Goal: Navigation & Orientation: Find specific page/section

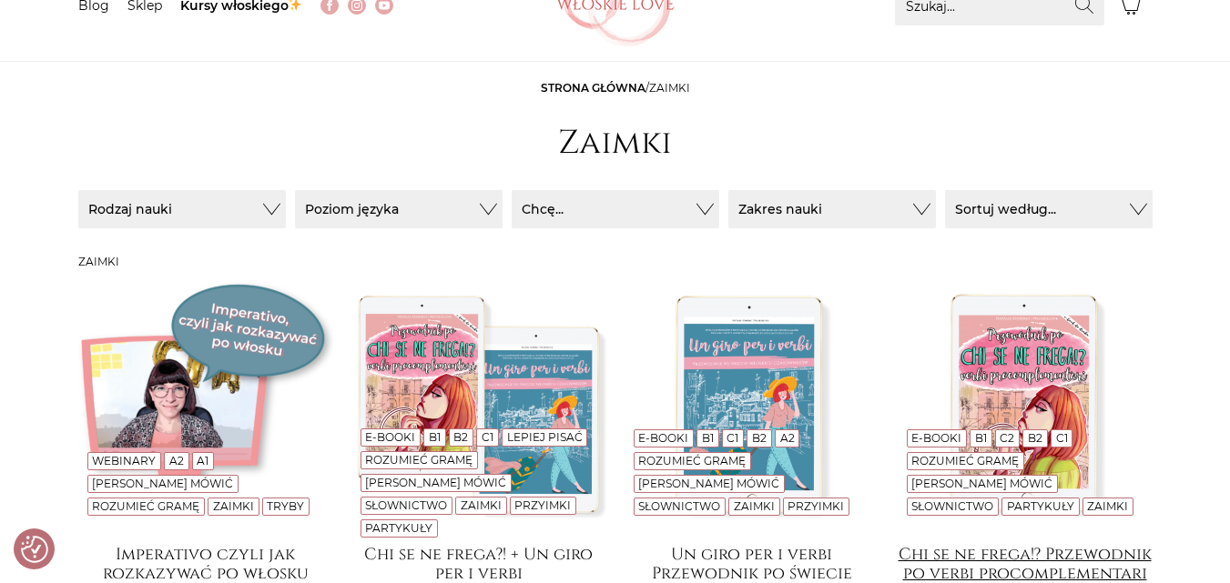
scroll to position [91, 0]
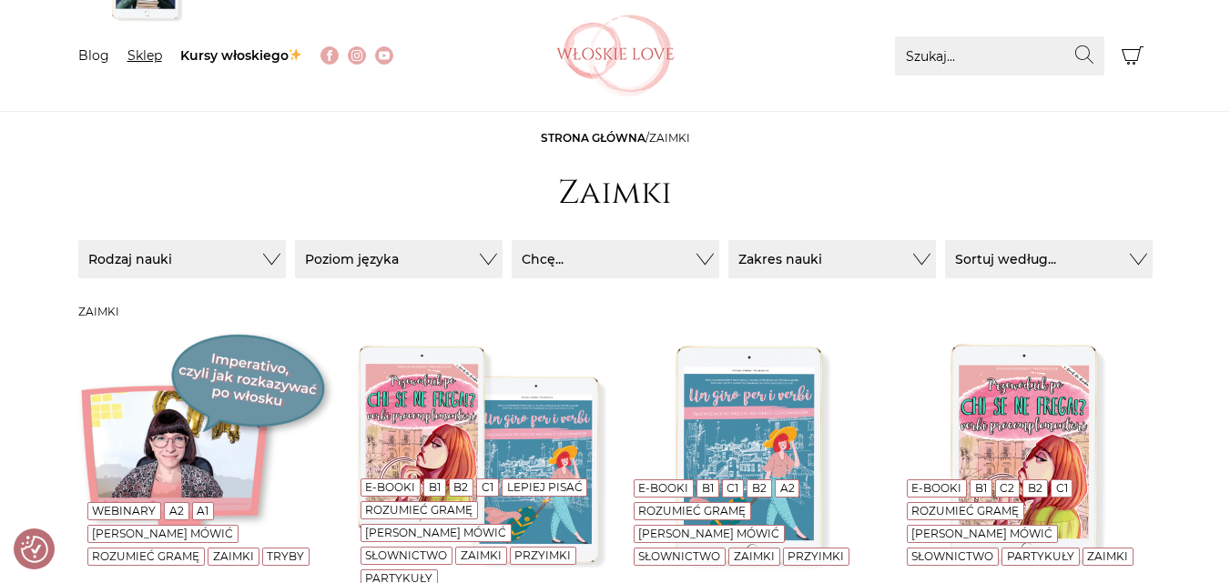
click at [149, 52] on link "Sklep" at bounding box center [144, 55] width 35 height 16
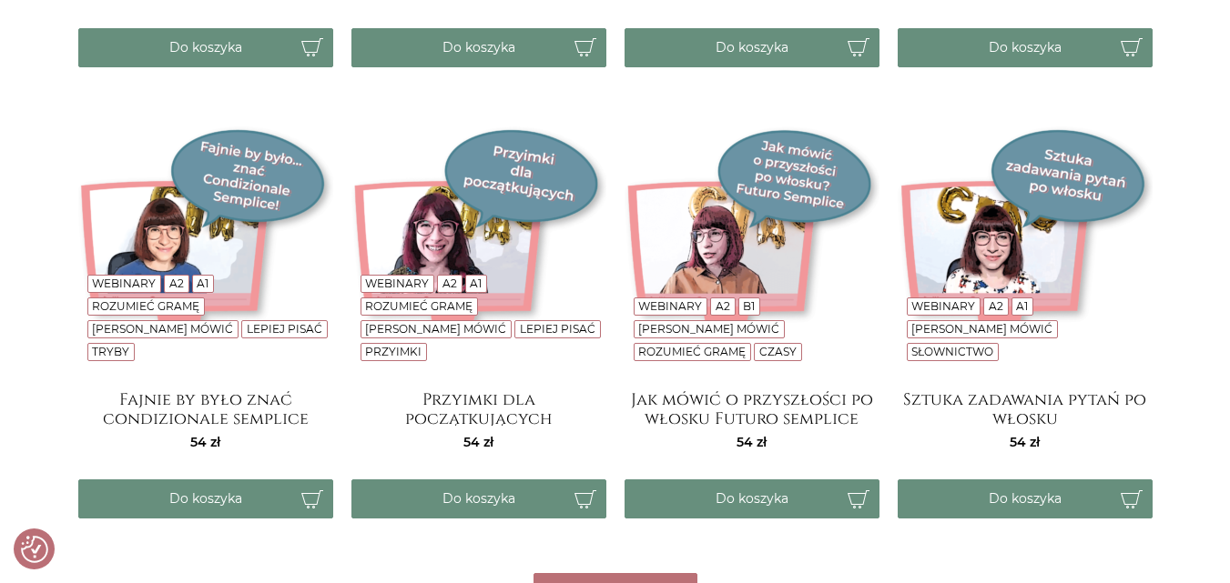
scroll to position [2822, 0]
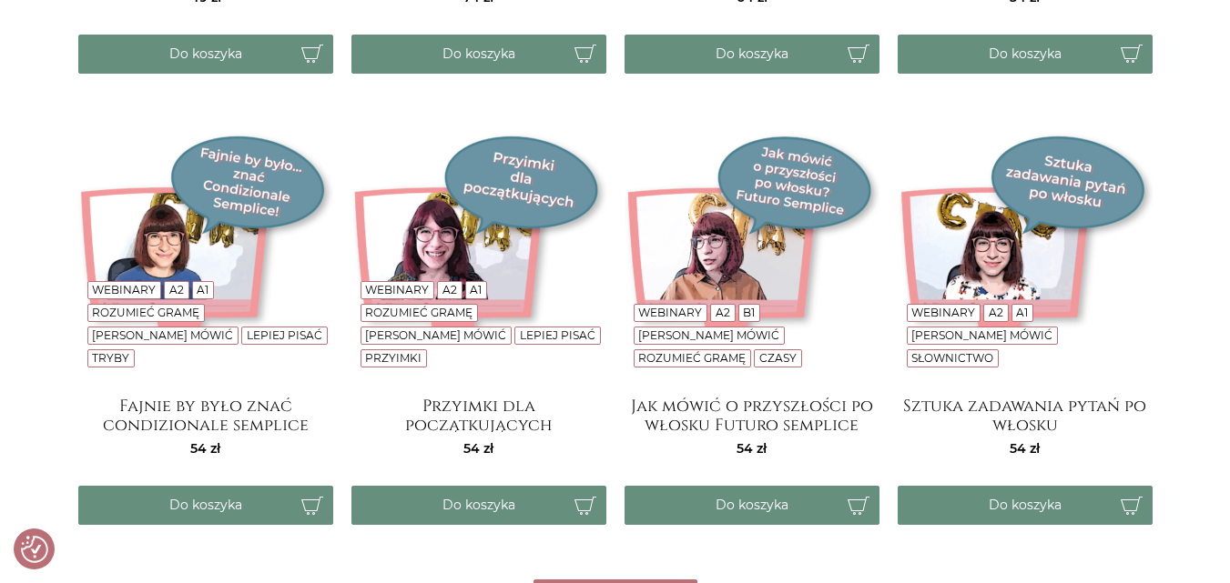
click at [409, 297] on link "Webinary" at bounding box center [397, 290] width 64 height 14
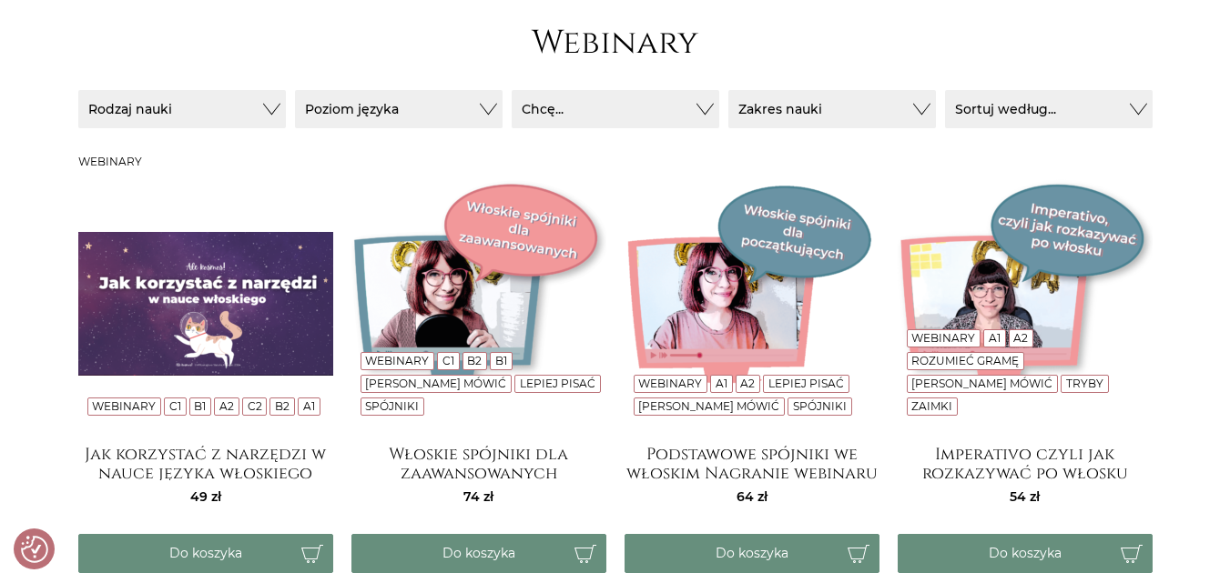
scroll to position [455, 0]
